Goal: Transaction & Acquisition: Purchase product/service

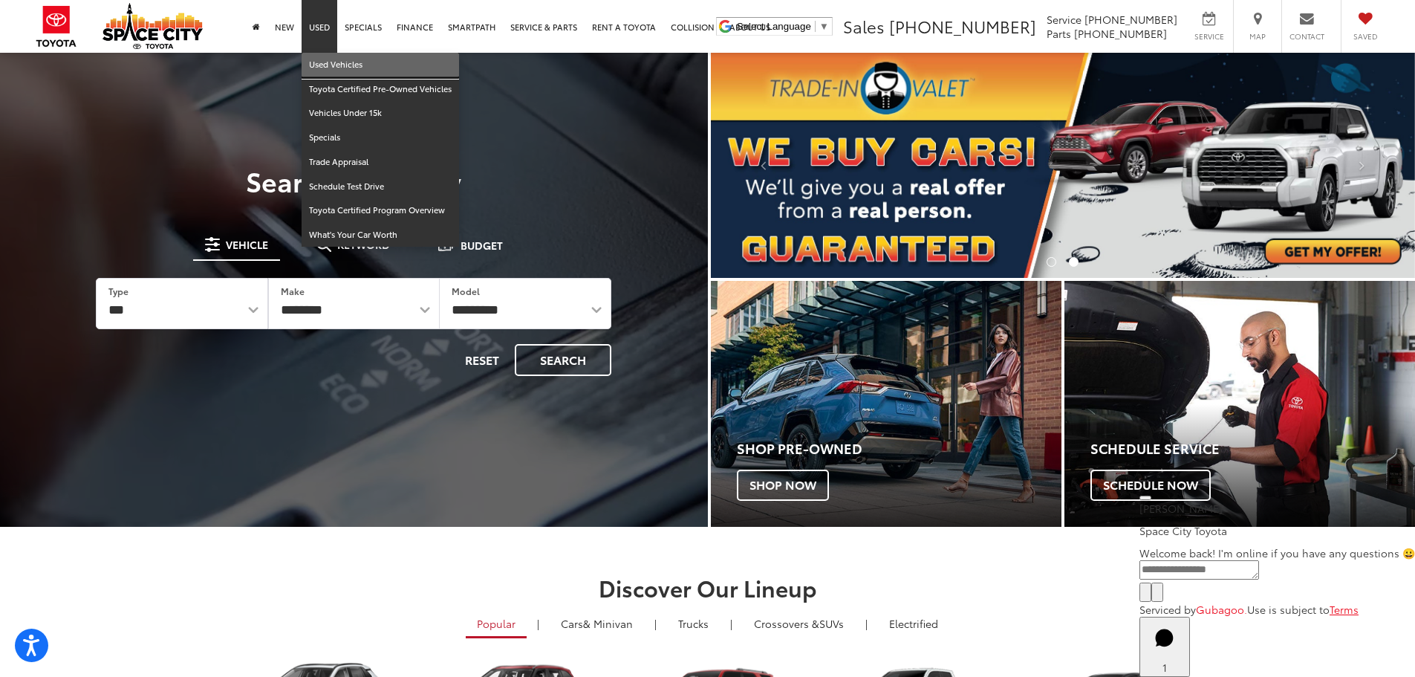
click at [316, 60] on link "Used Vehicles" at bounding box center [380, 65] width 157 height 25
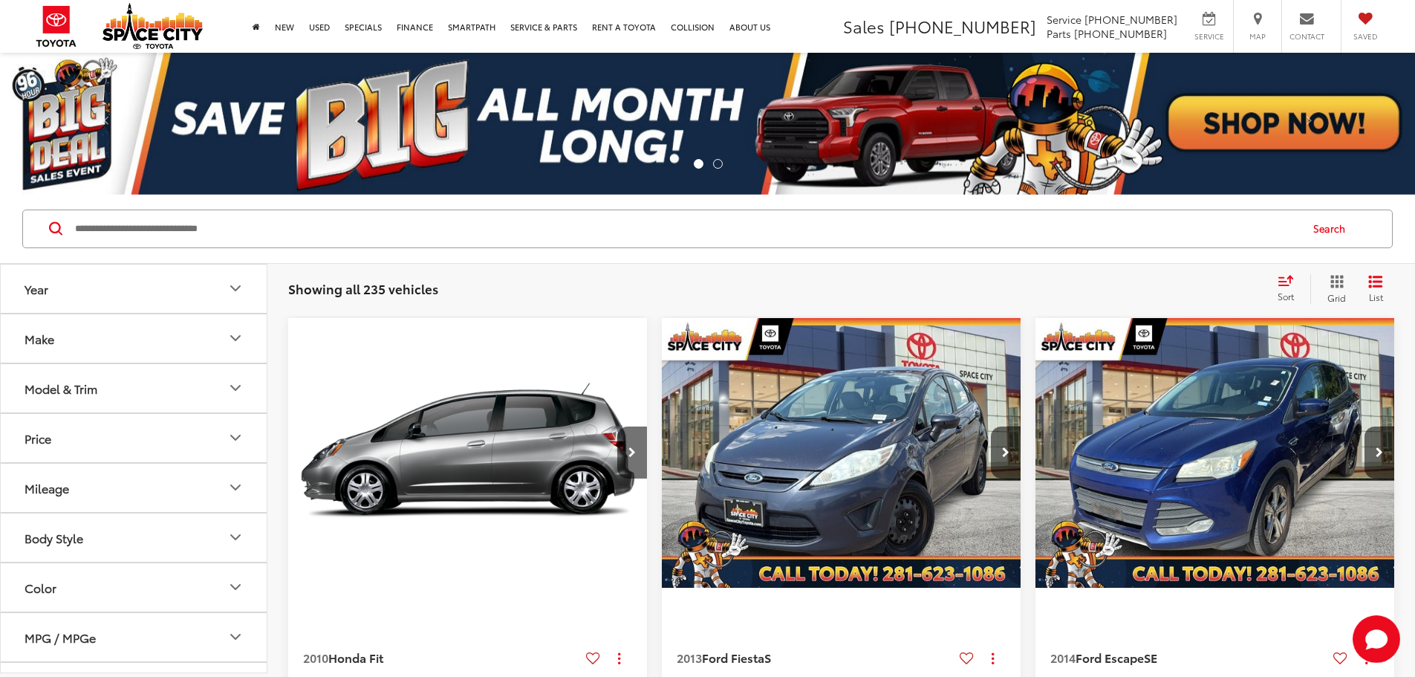
drag, startPoint x: 118, startPoint y: 343, endPoint x: 152, endPoint y: 358, distance: 36.6
click at [121, 342] on button "Make" at bounding box center [134, 338] width 267 height 48
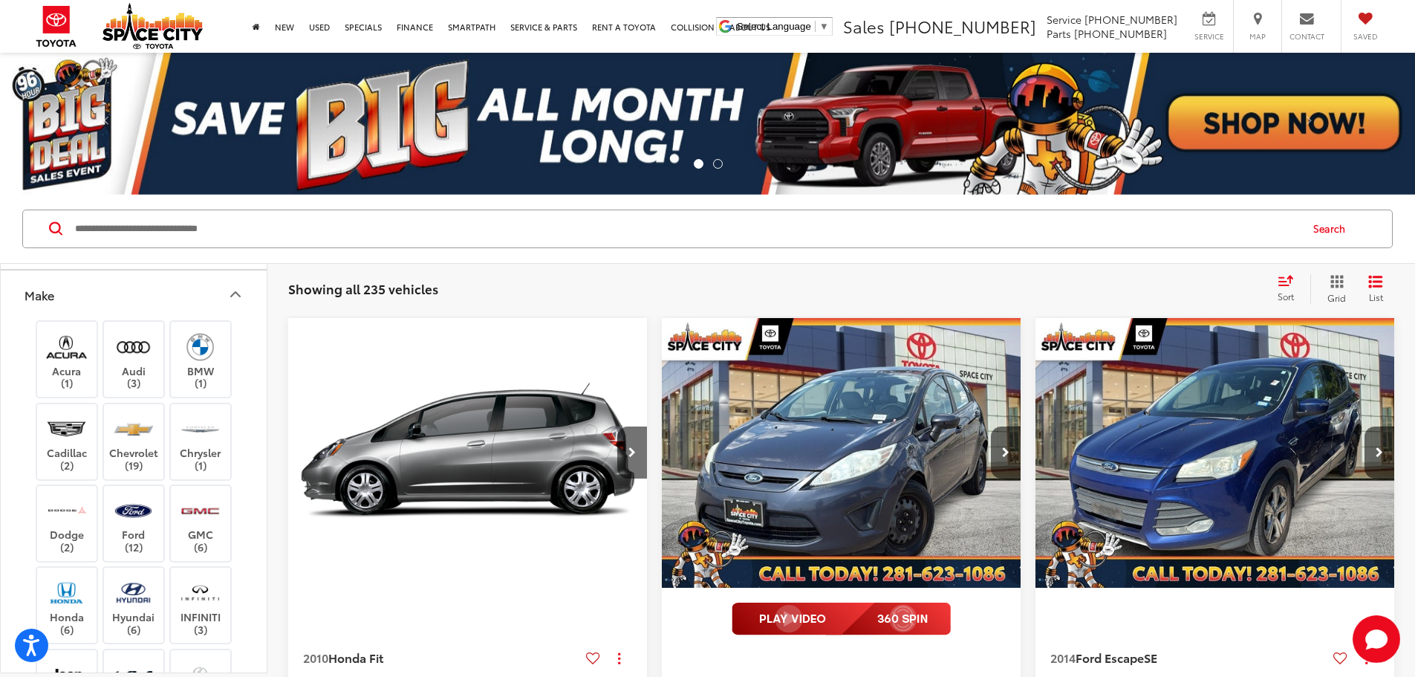
scroll to position [446, 0]
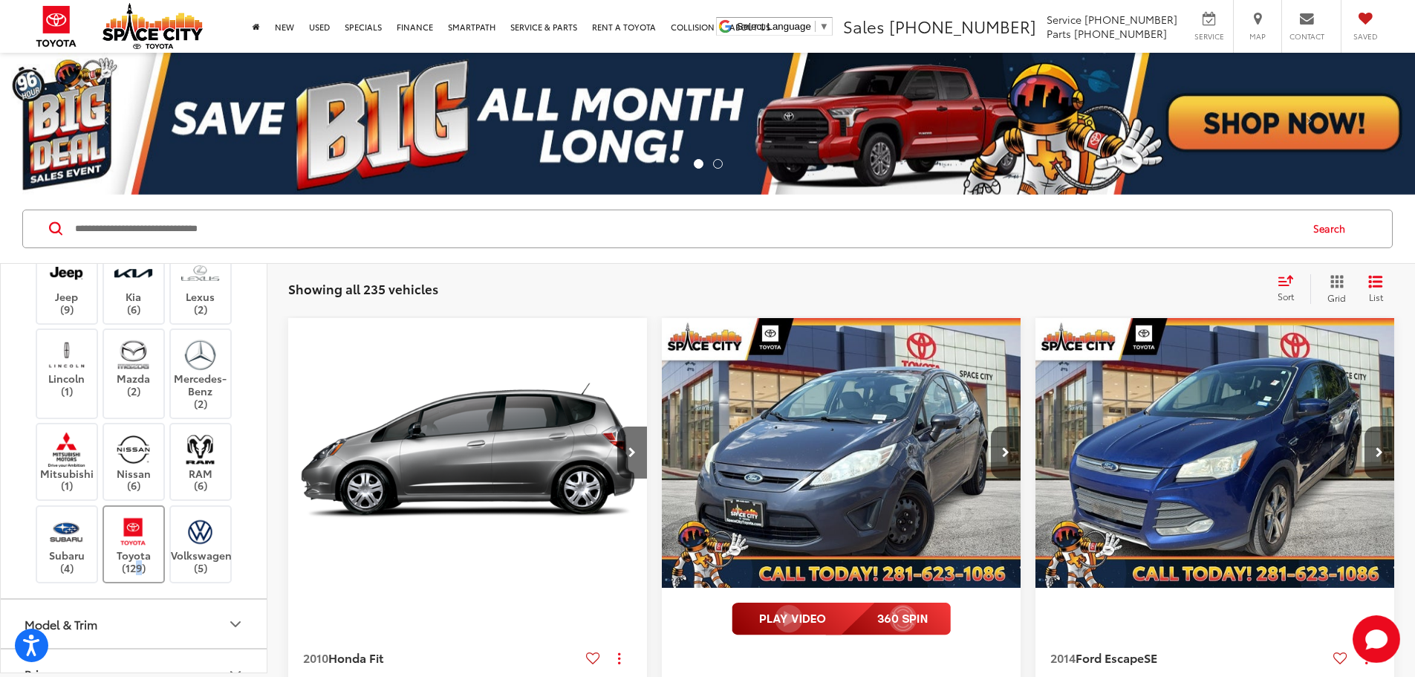
click at [134, 564] on label "Toyota (129)" at bounding box center [134, 544] width 60 height 60
click at [137, 559] on label "Toyota (129)" at bounding box center [134, 544] width 60 height 60
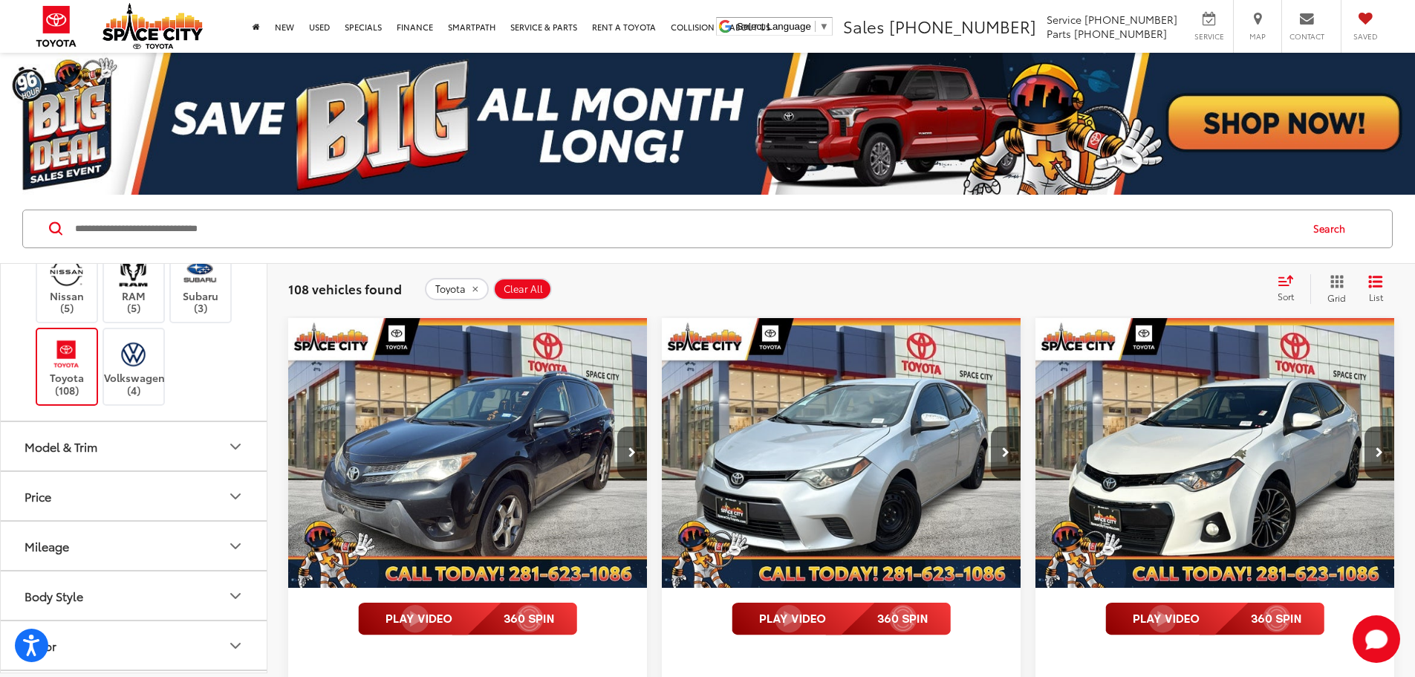
scroll to position [637, 0]
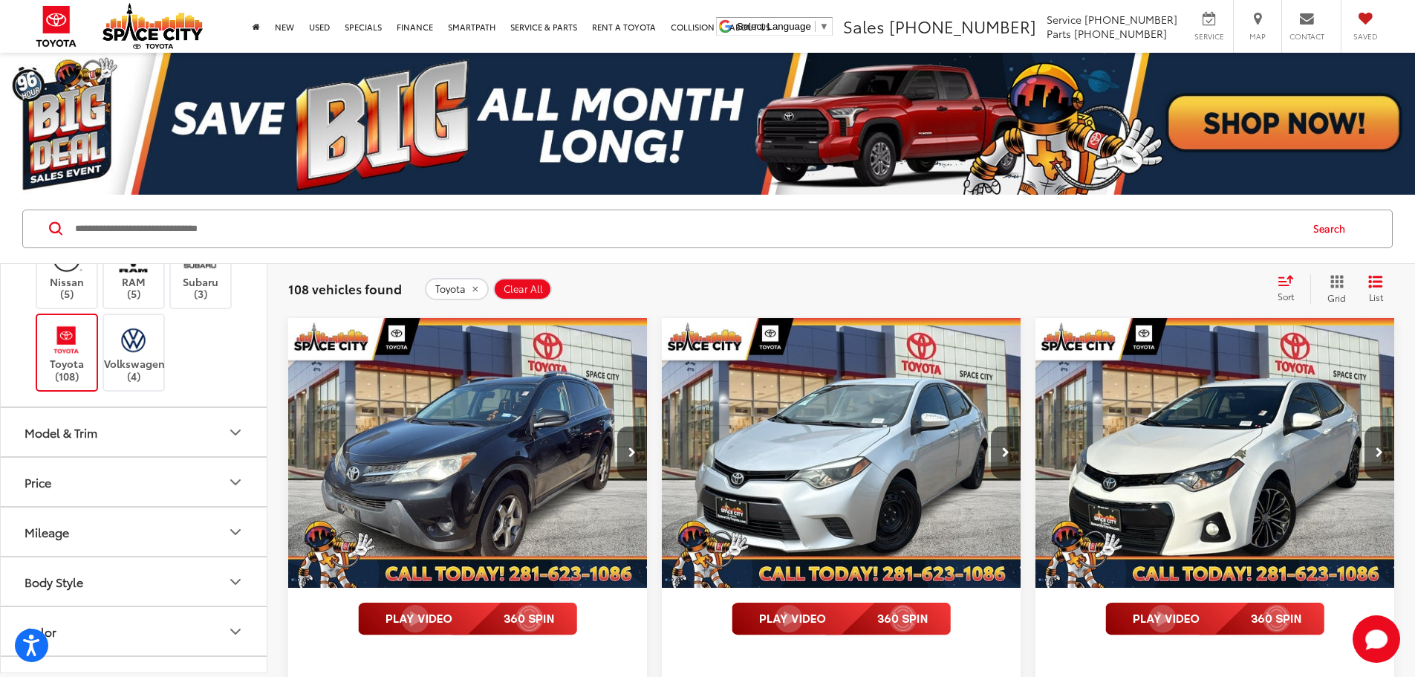
click at [178, 436] on button "Model & Trim" at bounding box center [134, 432] width 267 height 48
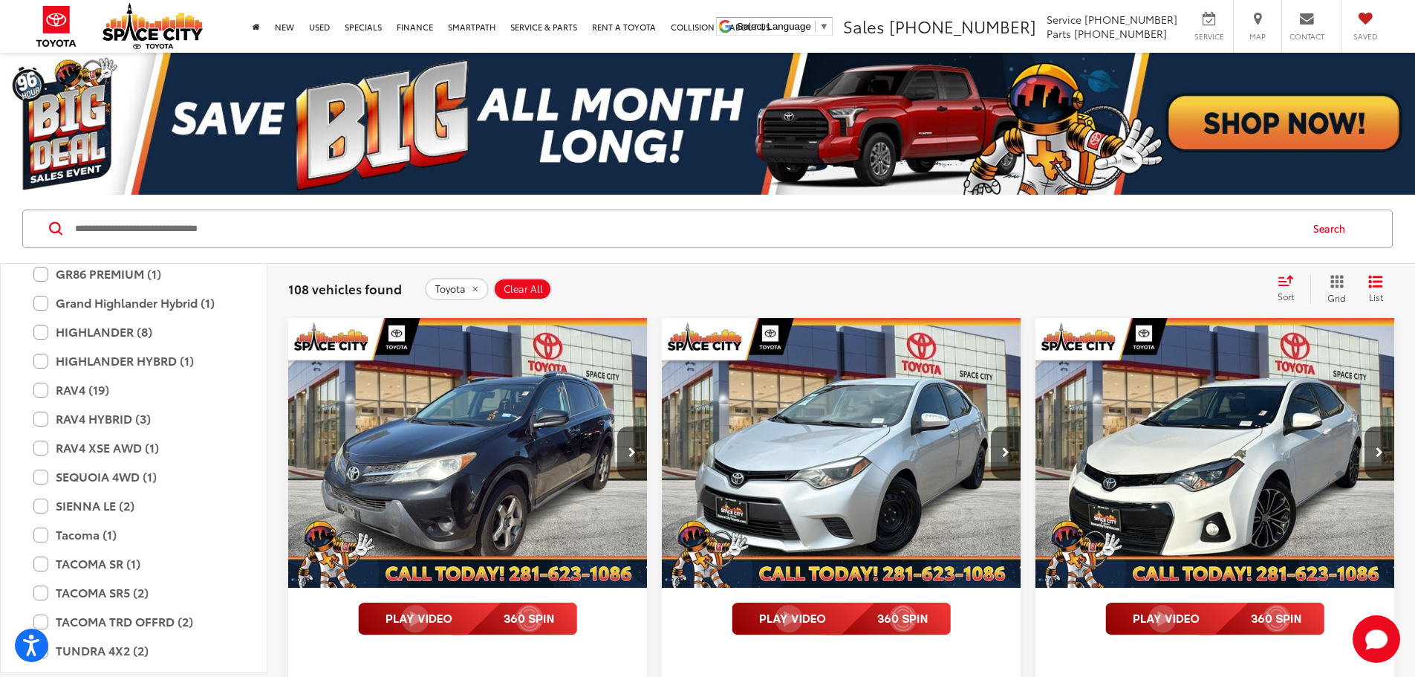
scroll to position [1191, 0]
click at [48, 478] on label "Tacoma (1)" at bounding box center [133, 478] width 201 height 26
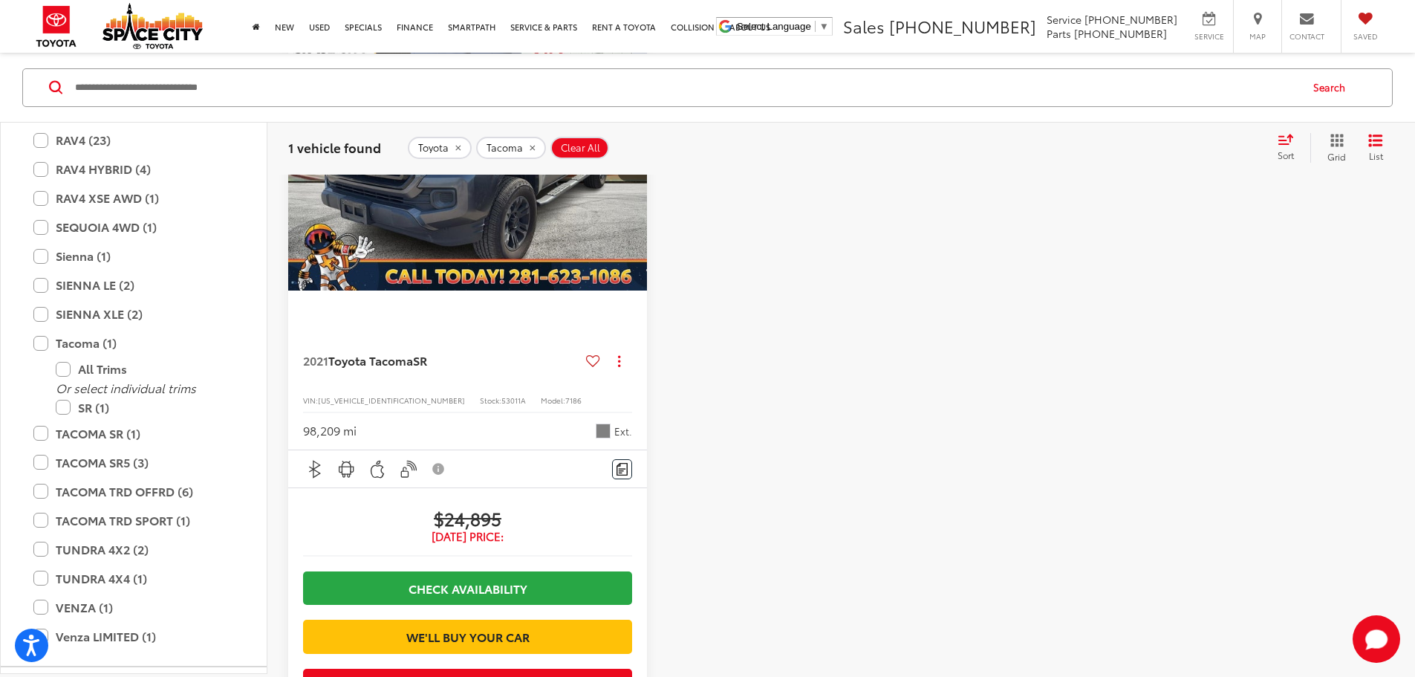
scroll to position [1359, 0]
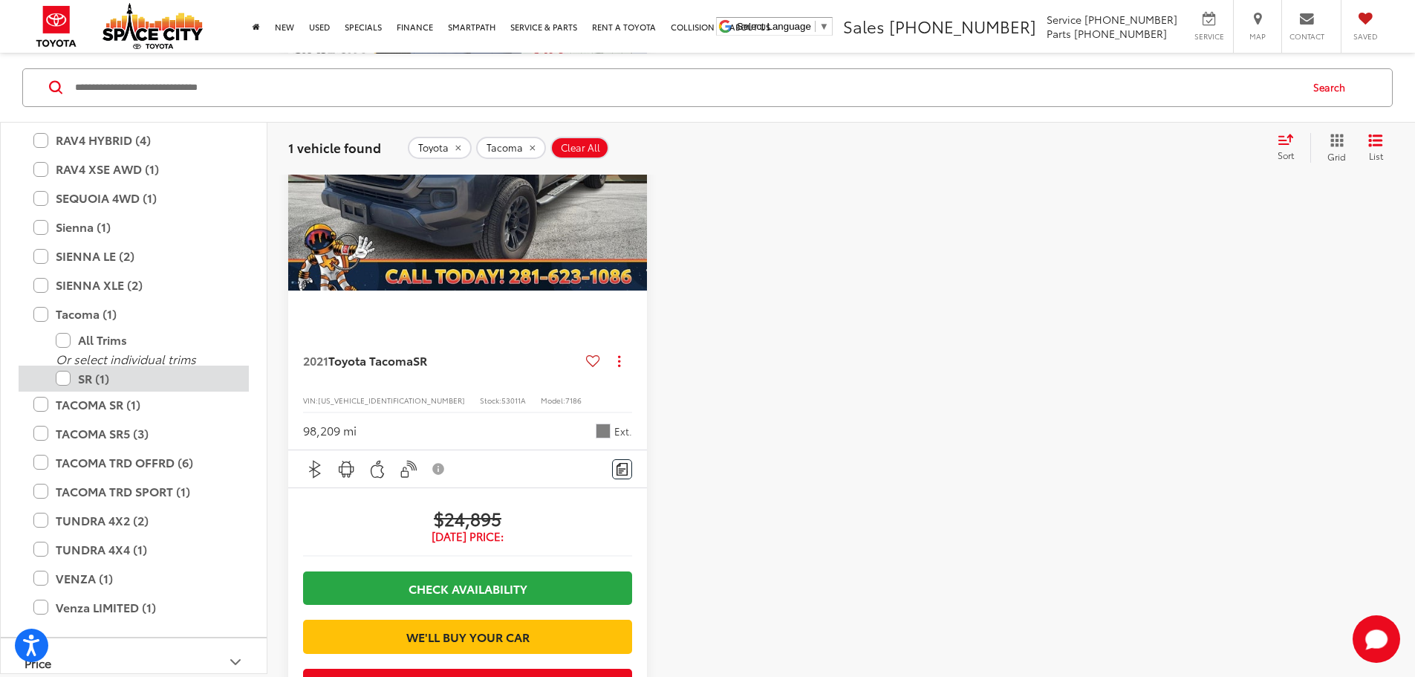
click at [67, 380] on label "SR (1)" at bounding box center [145, 378] width 178 height 26
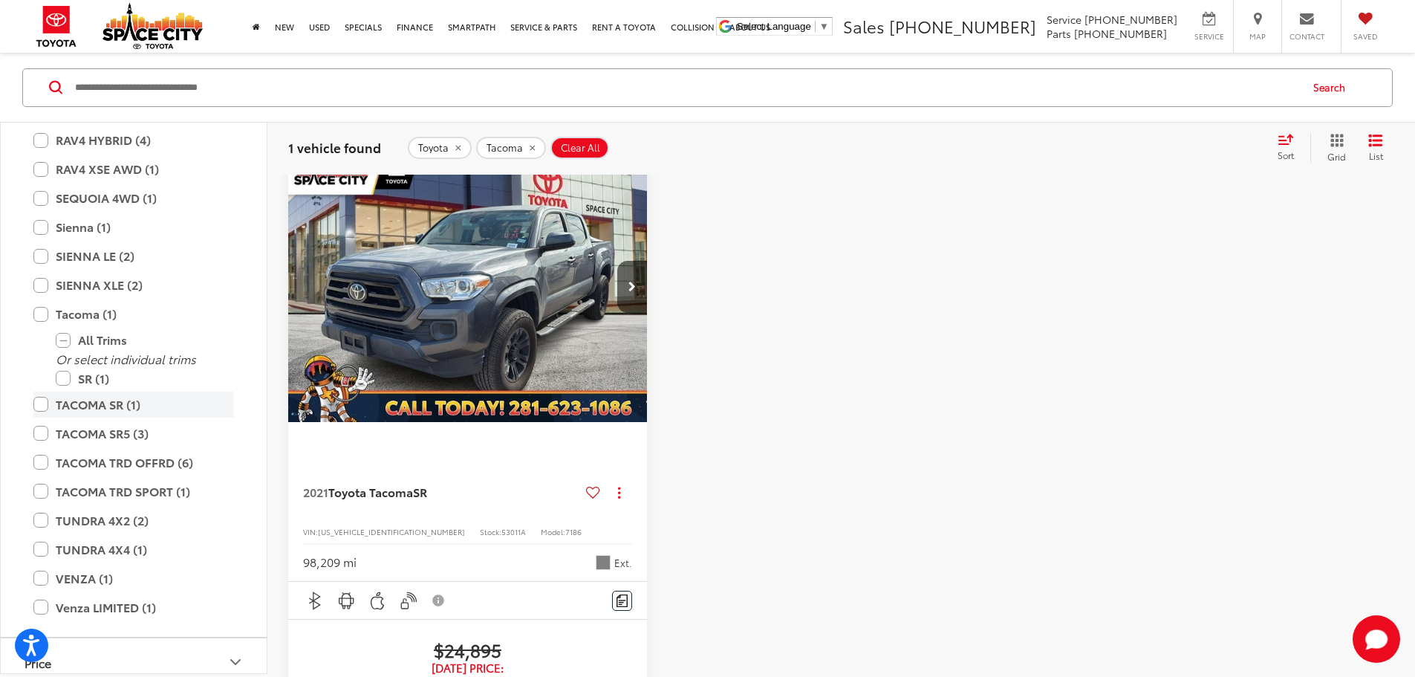
scroll to position [142, 0]
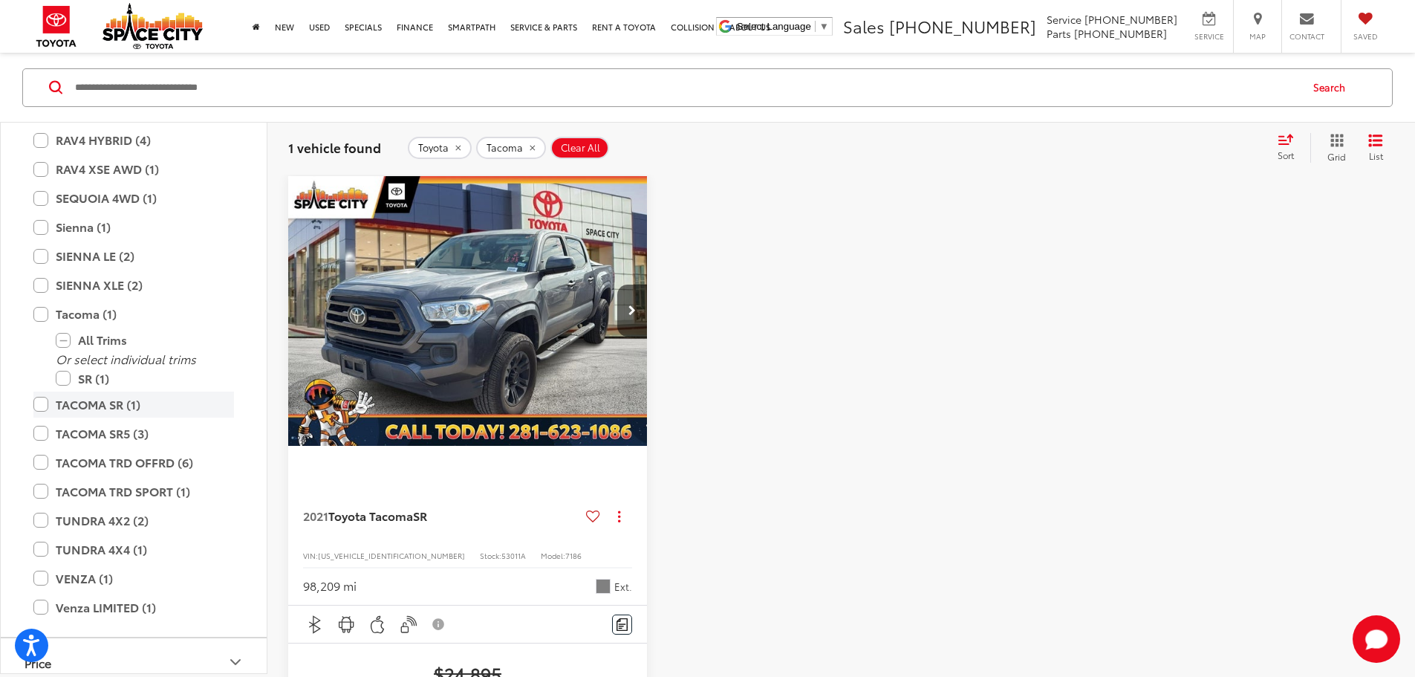
click at [41, 404] on label "TACOMA SR (1)" at bounding box center [133, 404] width 201 height 26
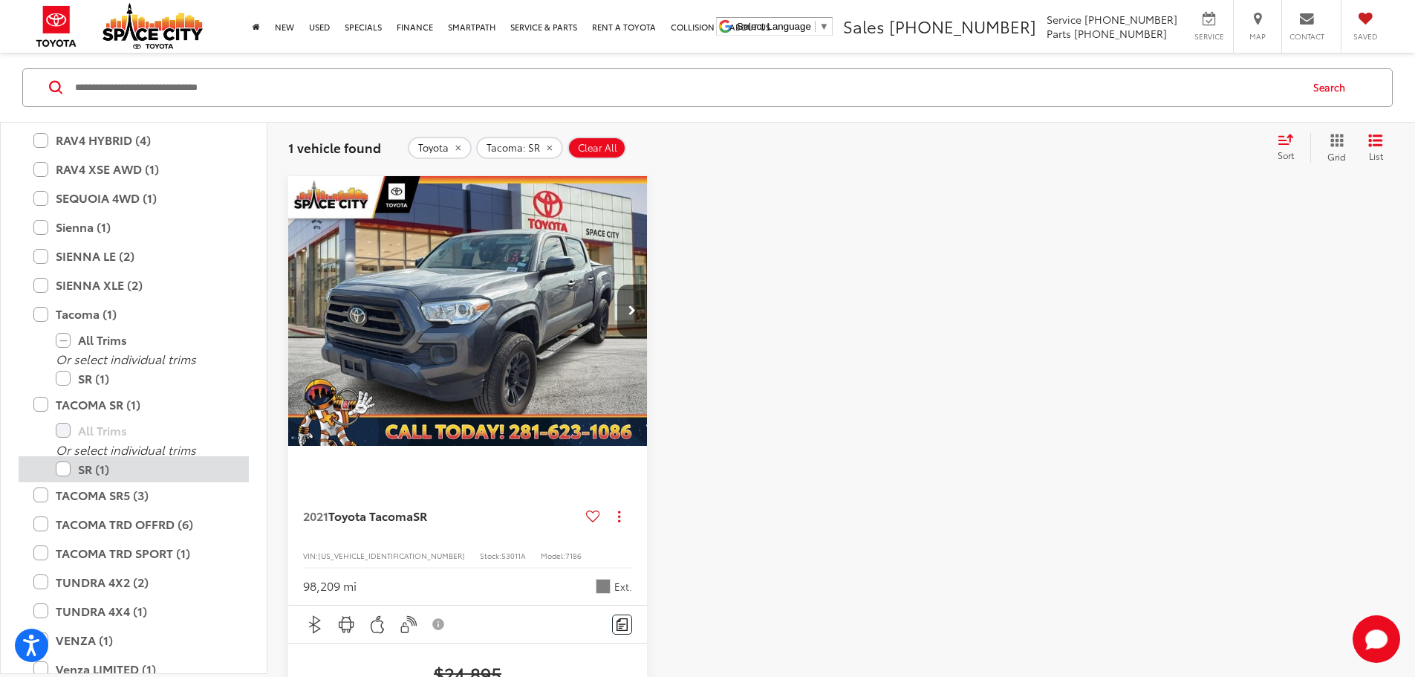
click at [71, 470] on label "SR (1)" at bounding box center [145, 468] width 178 height 26
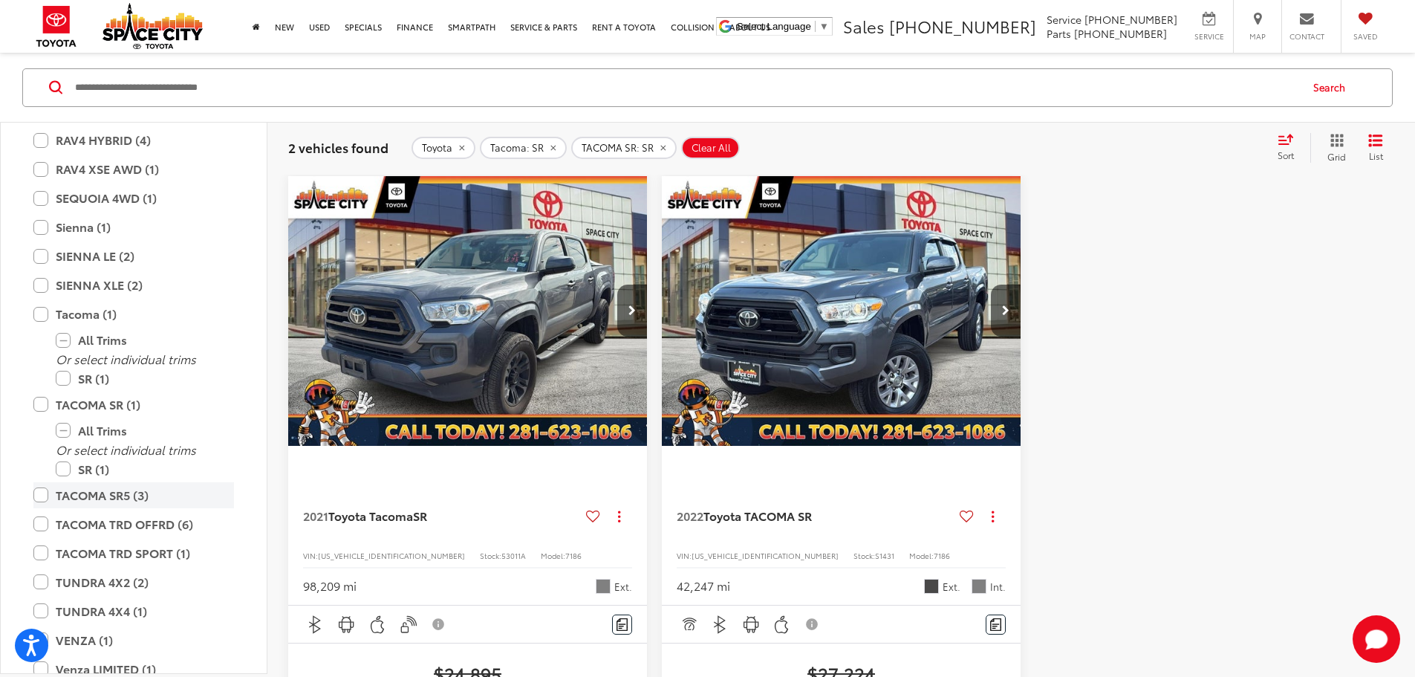
click at [46, 494] on label "TACOMA SR5 (3)" at bounding box center [133, 494] width 201 height 26
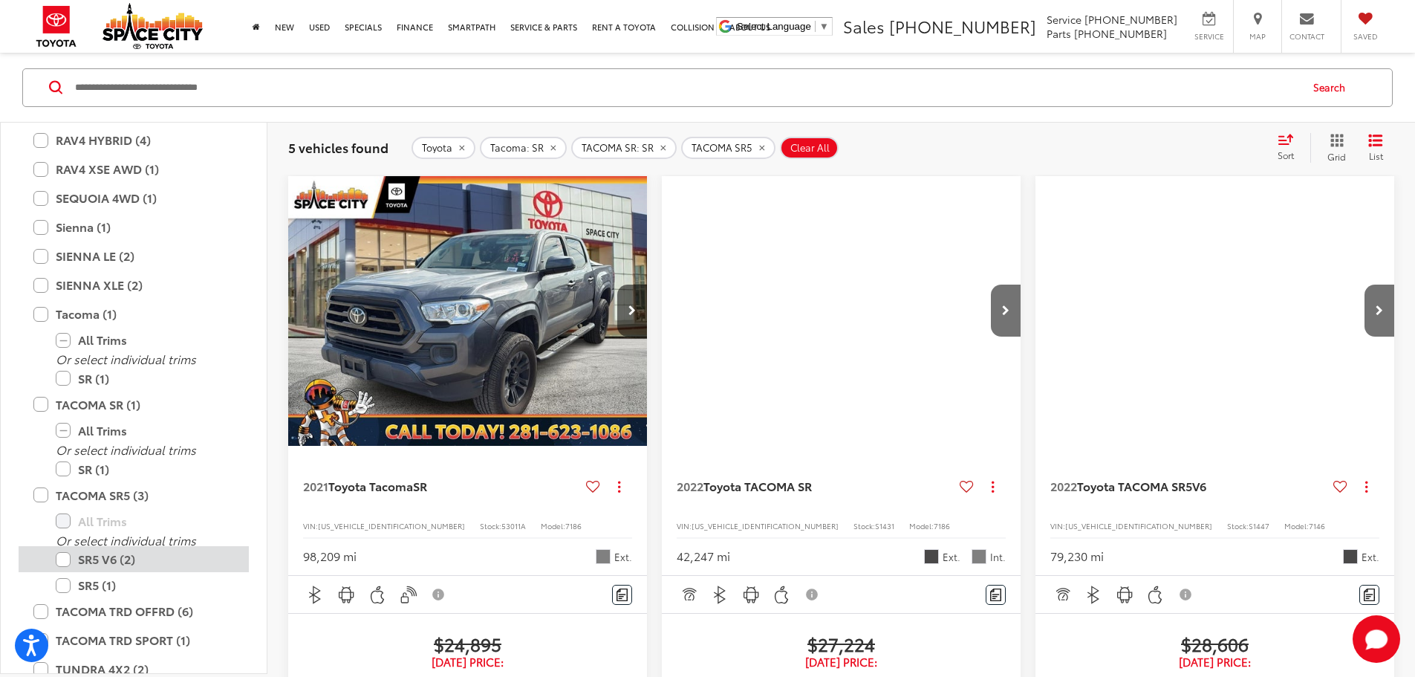
click at [64, 559] on label "SR5 V6 (2)" at bounding box center [145, 559] width 178 height 26
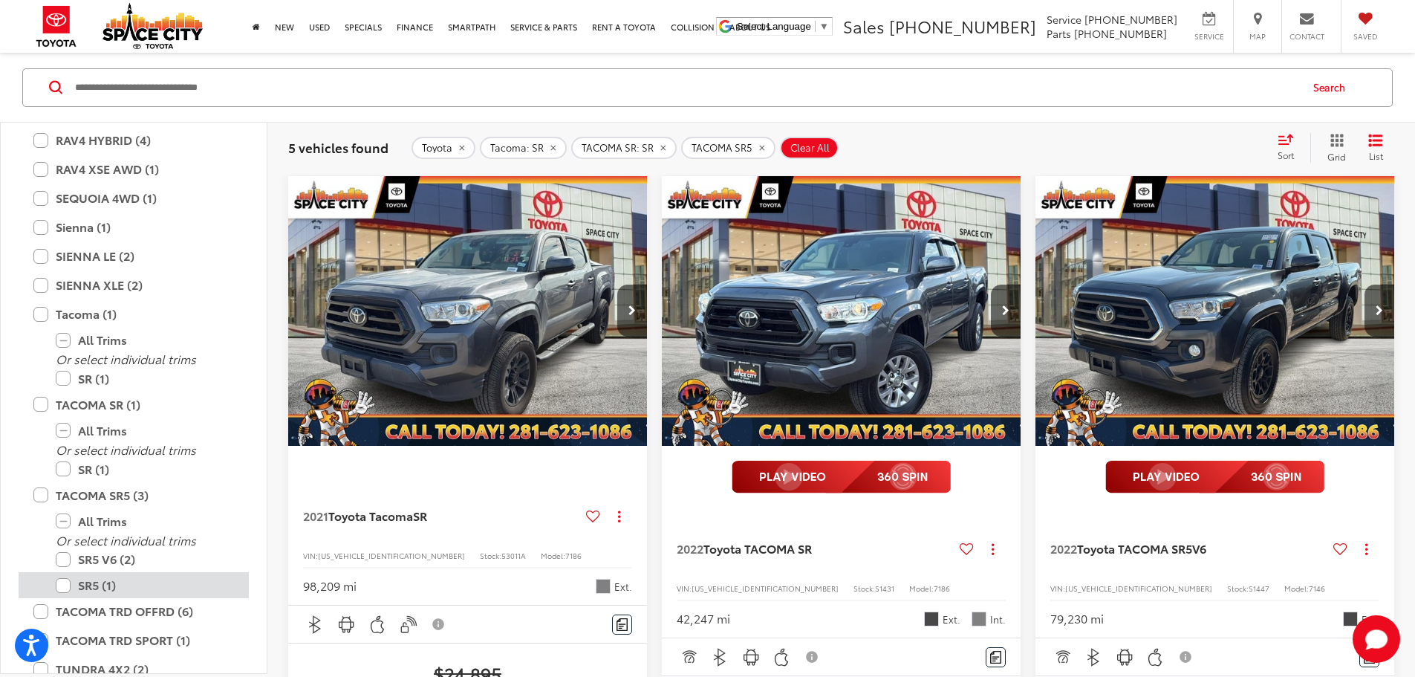
click at [71, 586] on label "SR5 (1)" at bounding box center [145, 585] width 178 height 26
